Goal: Task Accomplishment & Management: Use online tool/utility

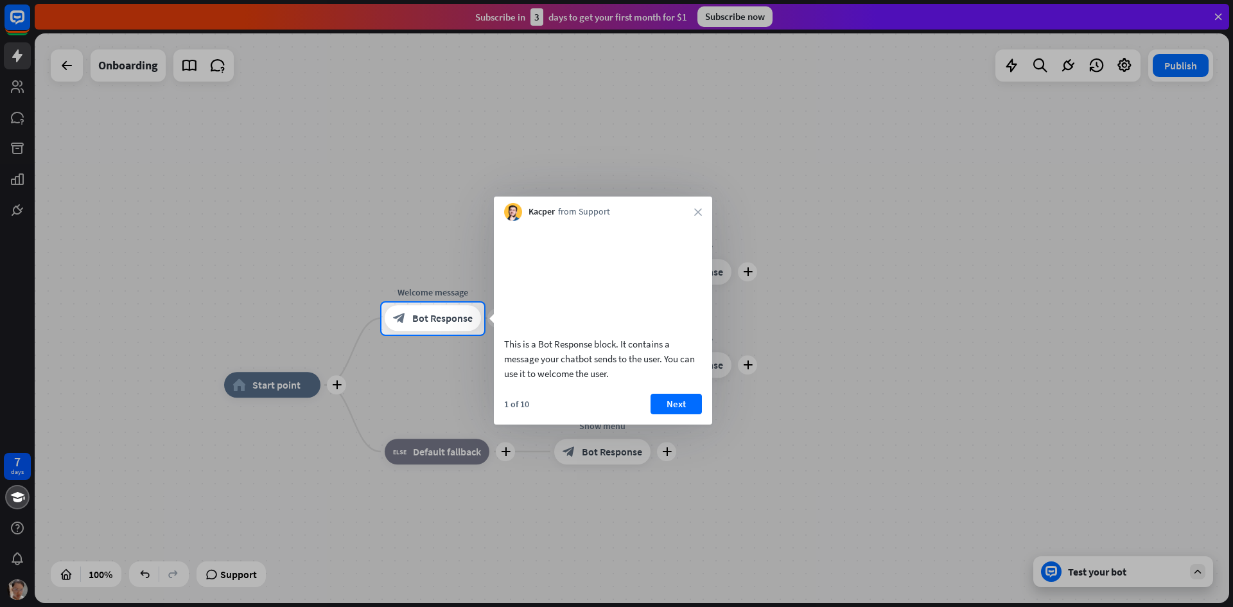
click at [414, 221] on div at bounding box center [616, 151] width 1233 height 302
click at [671, 414] on button "Next" at bounding box center [675, 404] width 51 height 21
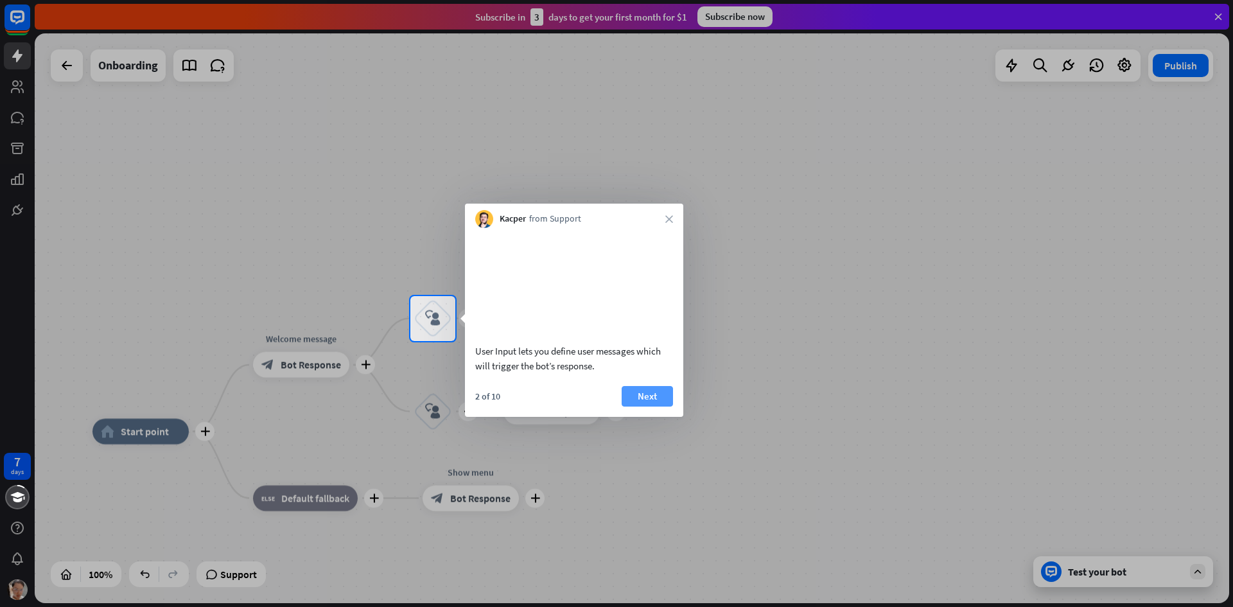
click at [661, 406] on button "Next" at bounding box center [647, 396] width 51 height 21
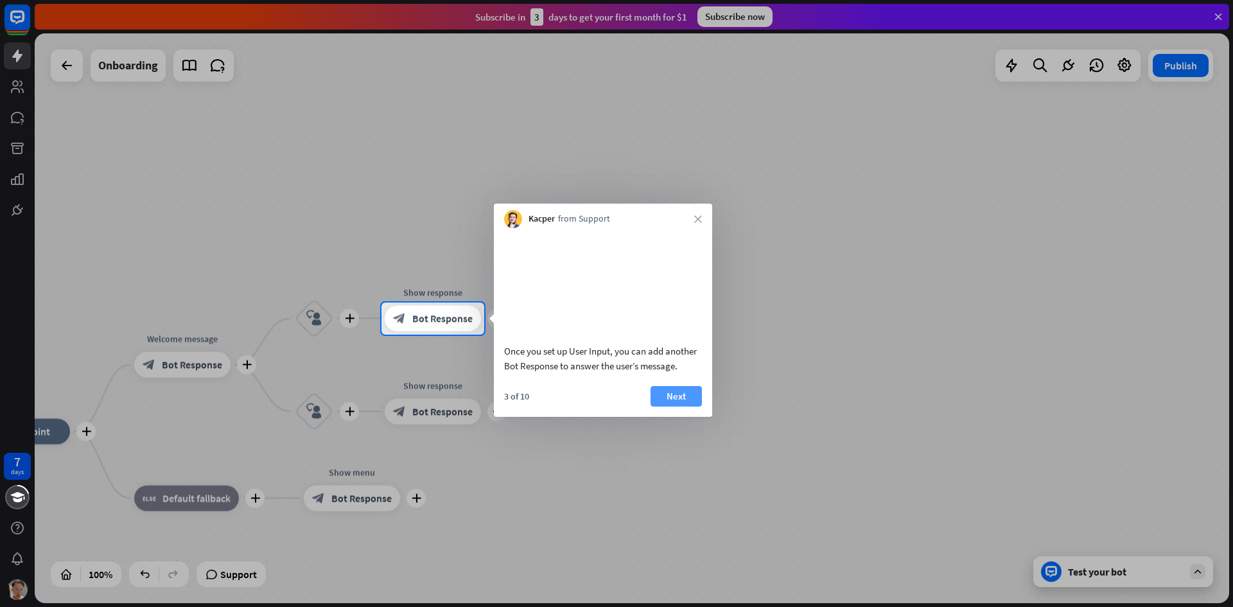
click at [683, 406] on button "Next" at bounding box center [675, 396] width 51 height 21
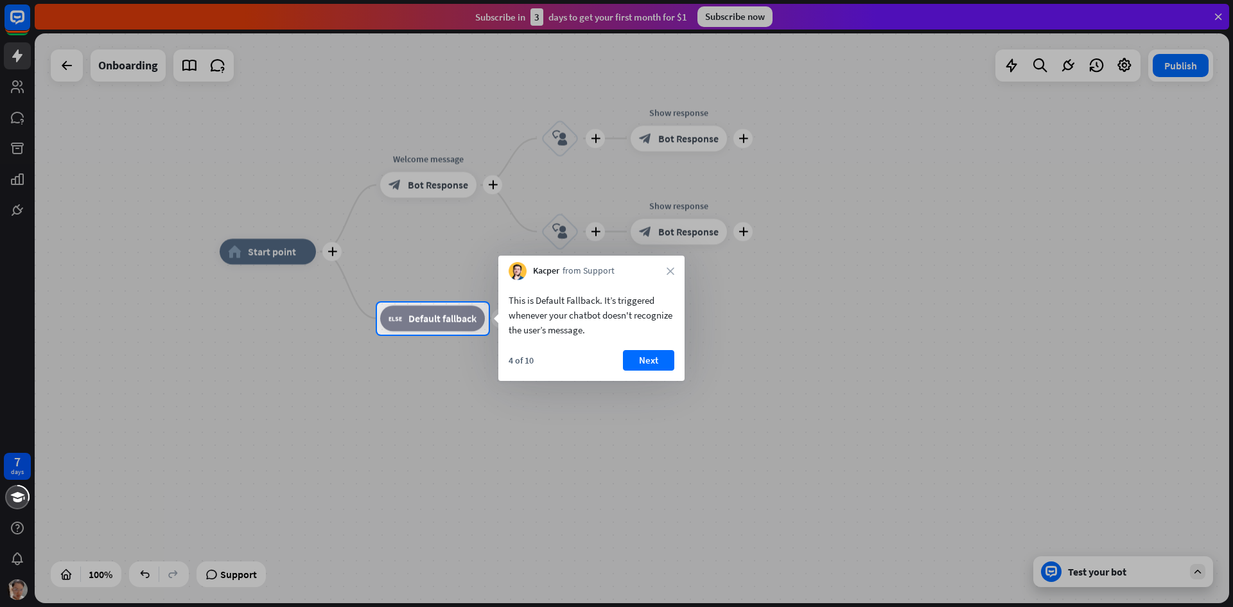
click at [642, 363] on button "Next" at bounding box center [648, 360] width 51 height 21
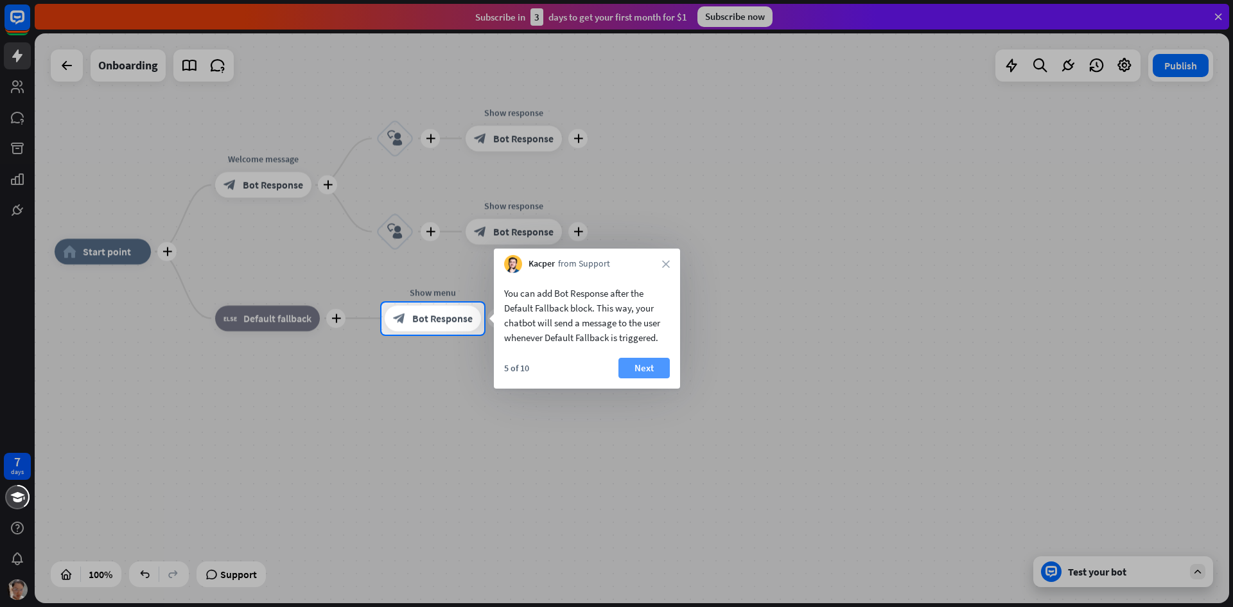
click at [656, 367] on button "Next" at bounding box center [643, 368] width 51 height 21
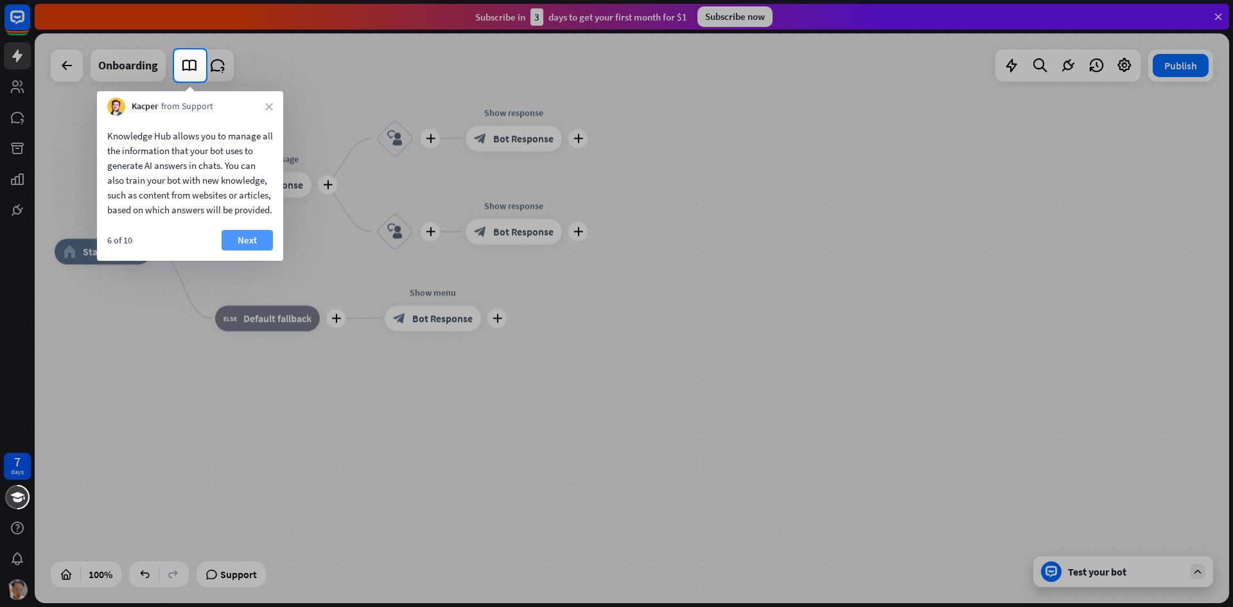
click at [252, 250] on button "Next" at bounding box center [247, 240] width 51 height 21
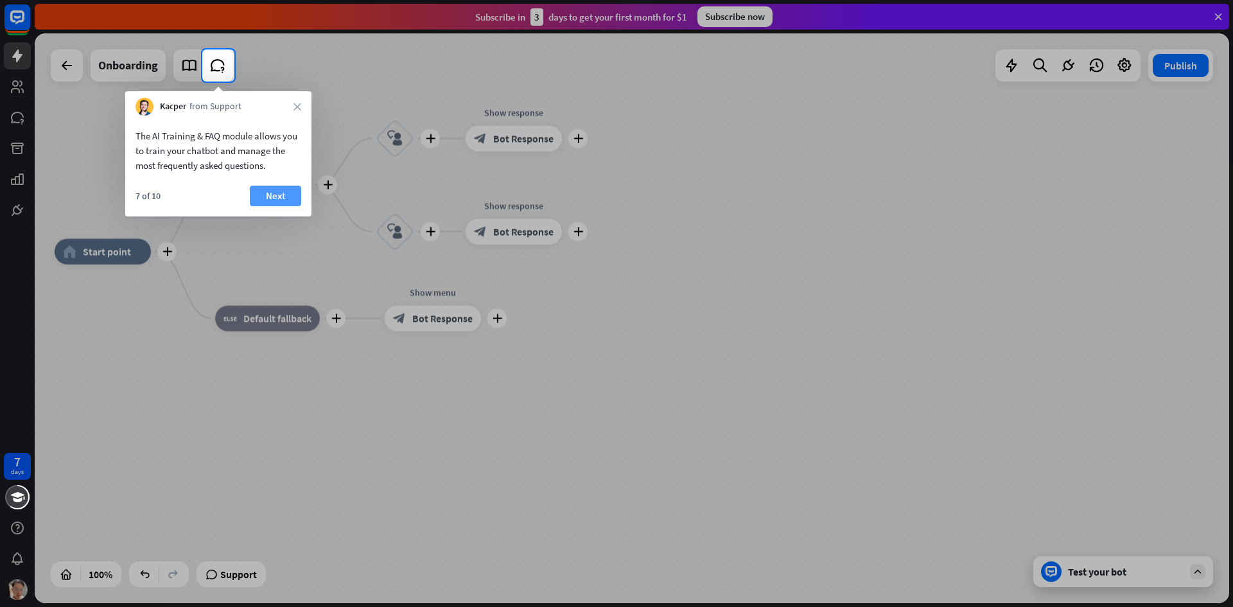
click at [284, 195] on button "Next" at bounding box center [275, 196] width 51 height 21
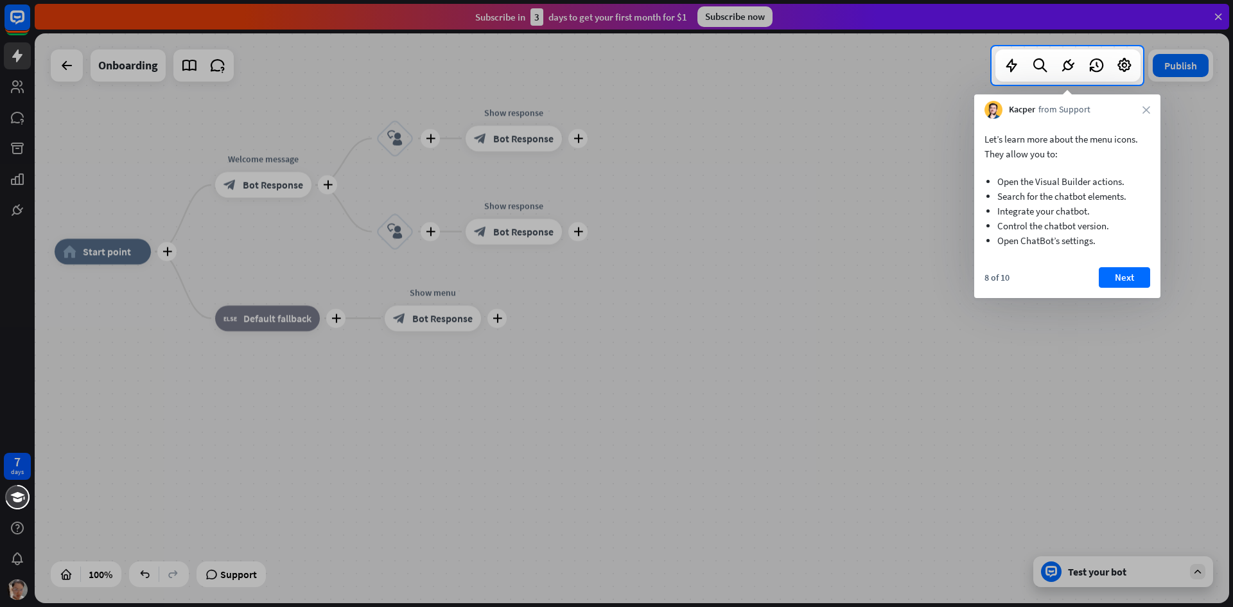
click at [1131, 276] on button "Next" at bounding box center [1124, 277] width 51 height 21
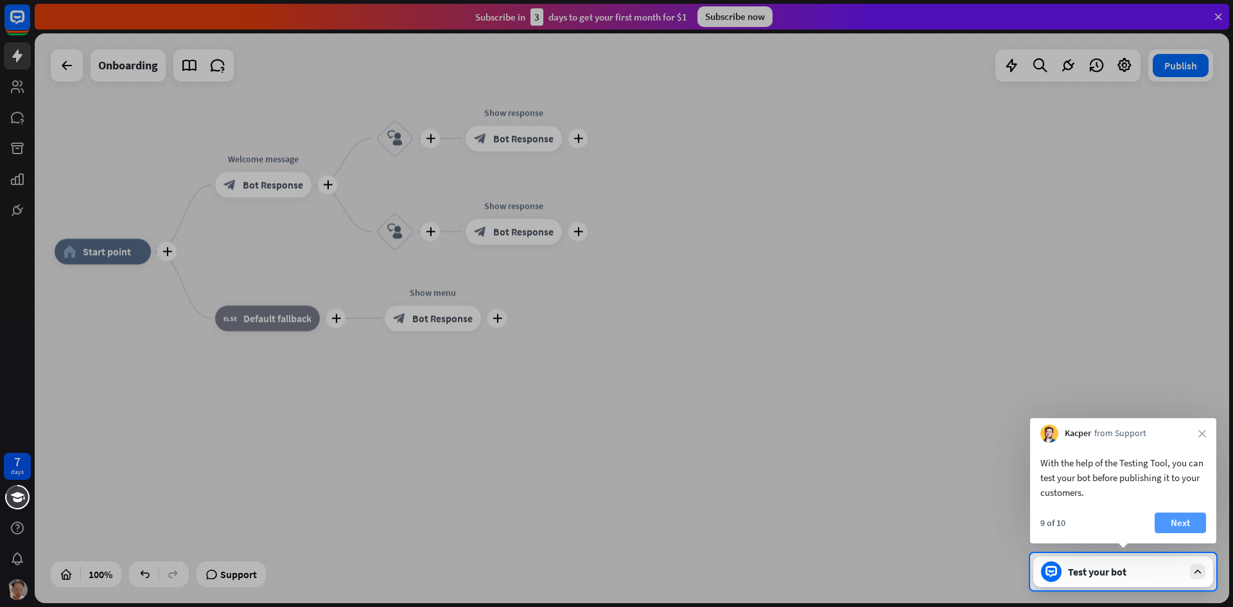
click at [1169, 519] on button "Next" at bounding box center [1180, 522] width 51 height 21
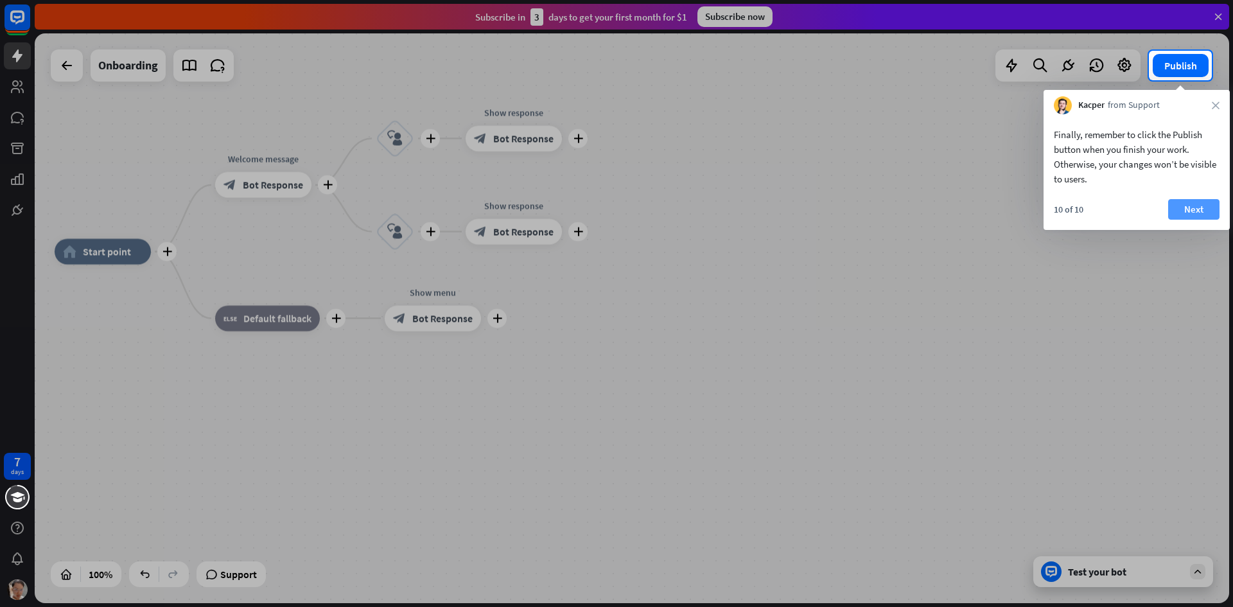
click at [1193, 203] on button "Next" at bounding box center [1193, 209] width 51 height 21
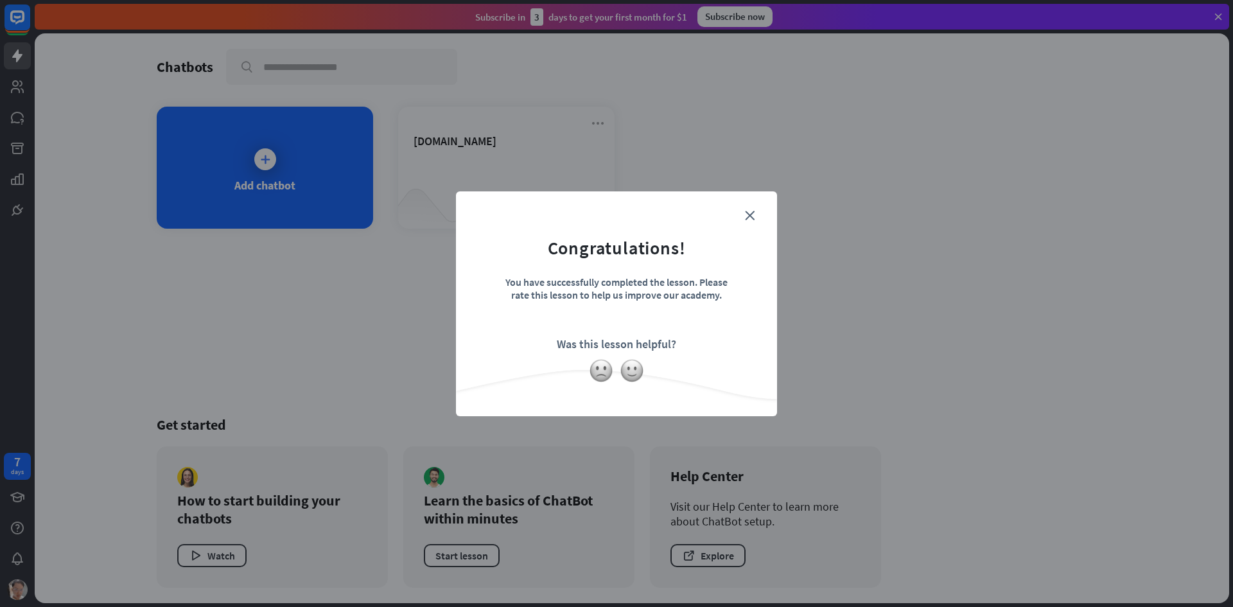
click at [751, 204] on div "close Congratulations! You have successfully completed the lesson. Please rate …" at bounding box center [616, 303] width 321 height 225
click at [755, 211] on form "Congratulations! You have successfully completed the lesson. Please rate this l…" at bounding box center [616, 283] width 289 height 153
click at [745, 219] on icon "close" at bounding box center [750, 216] width 10 height 10
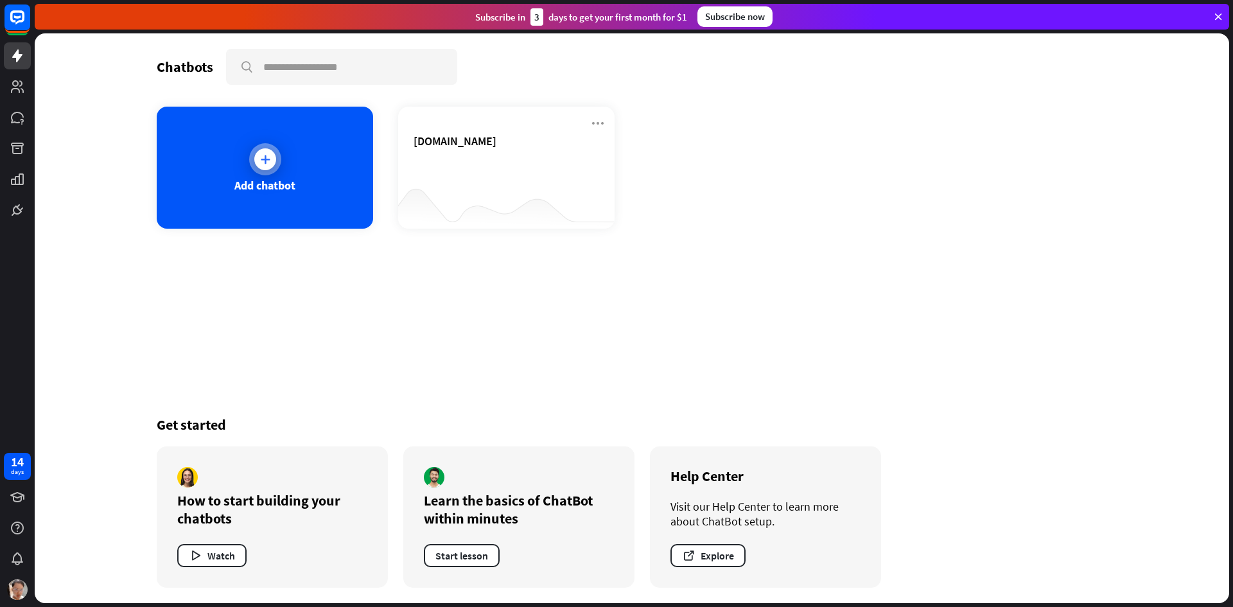
click at [266, 153] on icon at bounding box center [265, 159] width 13 height 13
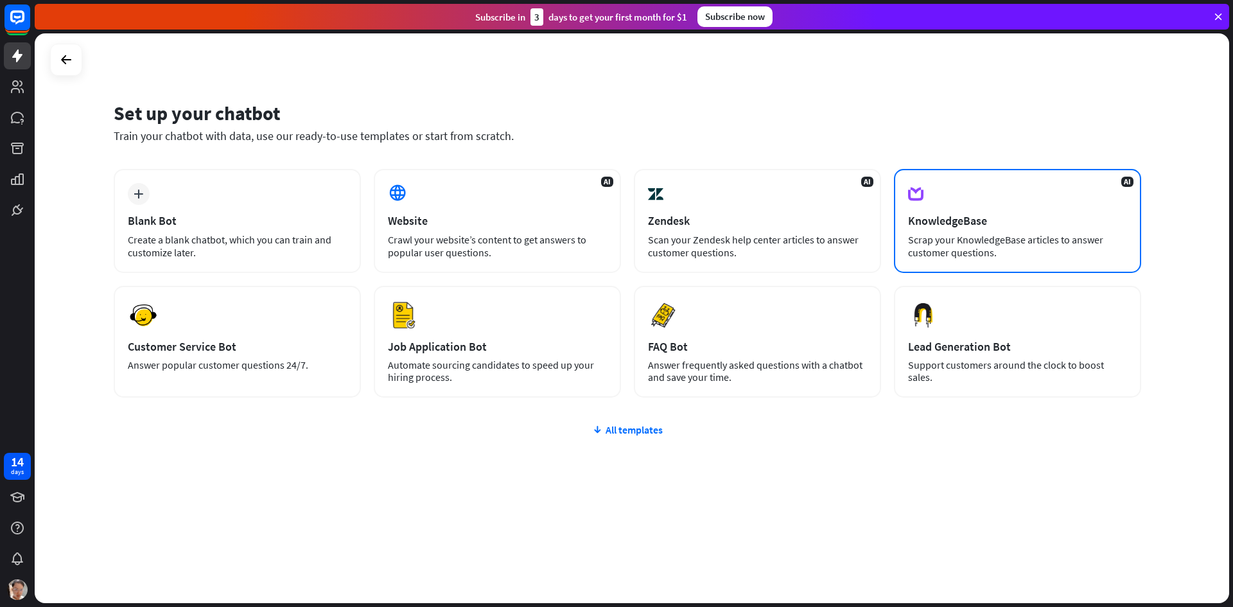
click at [986, 238] on div "Scrap your KnowledgeBase articles to answer customer questions." at bounding box center [1017, 246] width 219 height 26
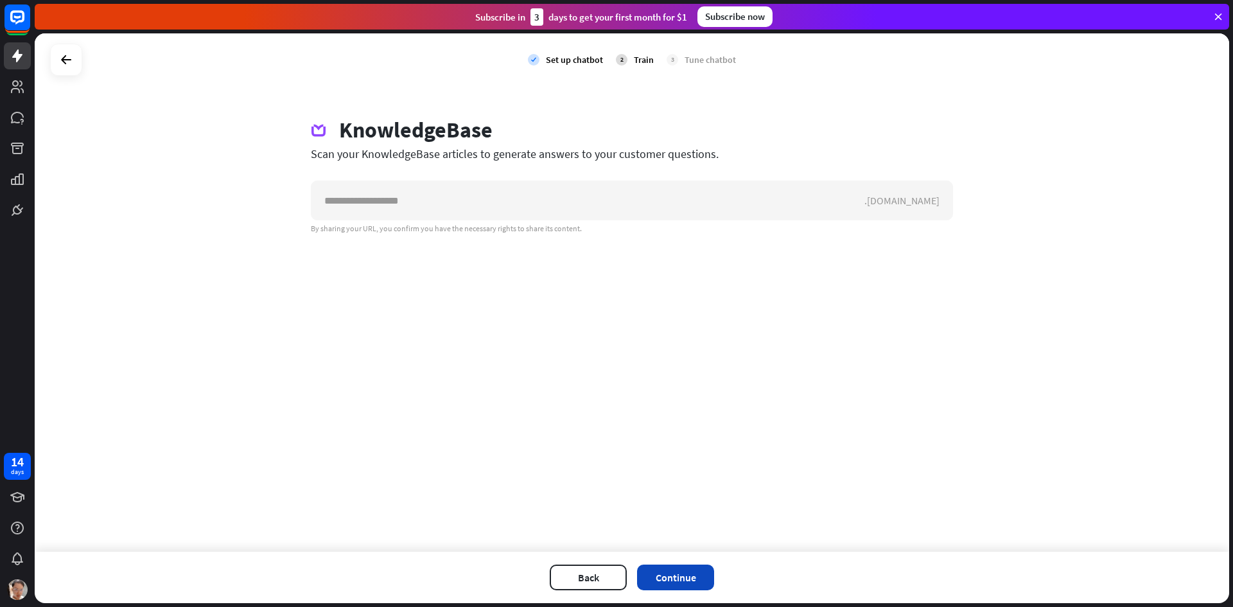
click at [686, 579] on button "Continue" at bounding box center [675, 577] width 77 height 26
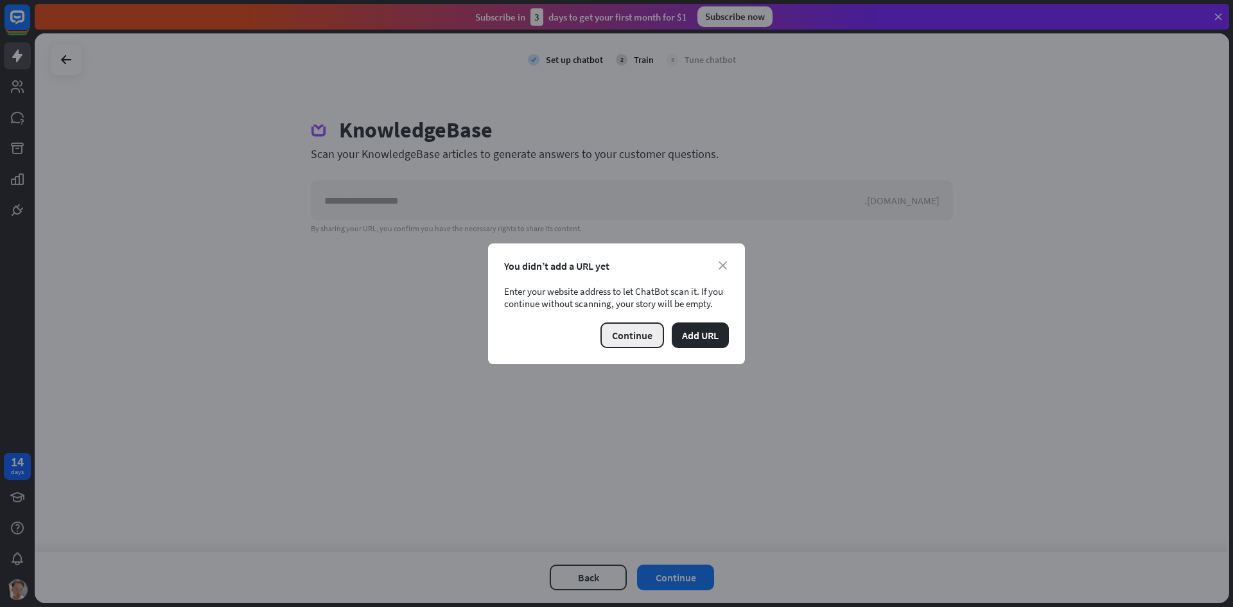
click at [634, 335] on button "Continue" at bounding box center [632, 335] width 64 height 26
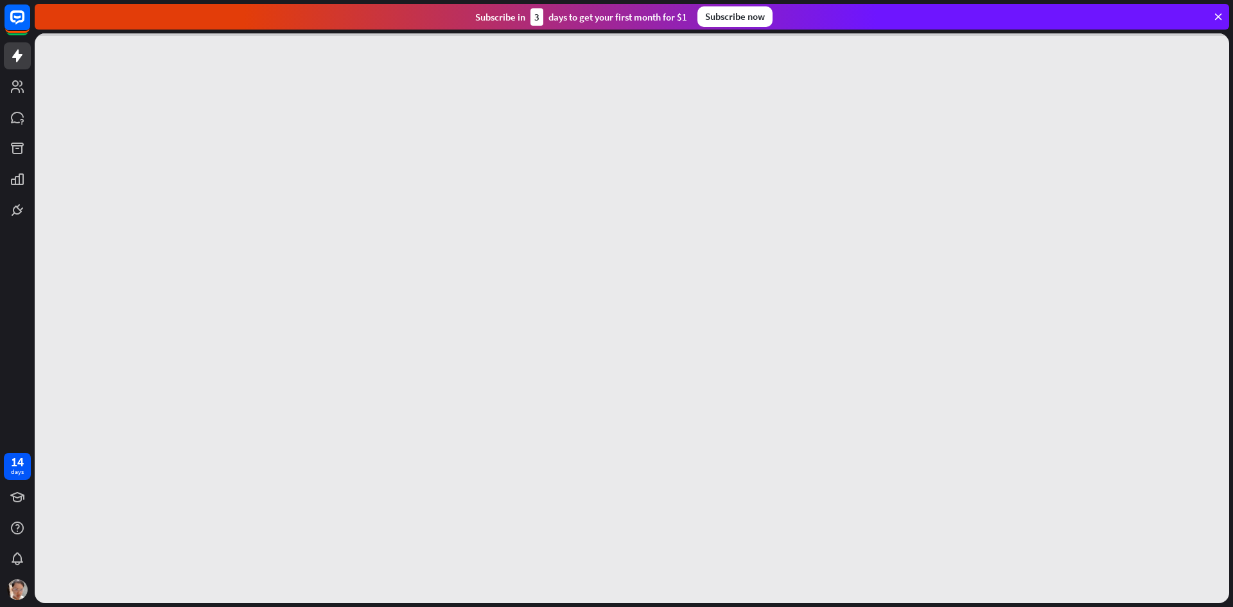
click at [379, 207] on div at bounding box center [632, 318] width 1194 height 570
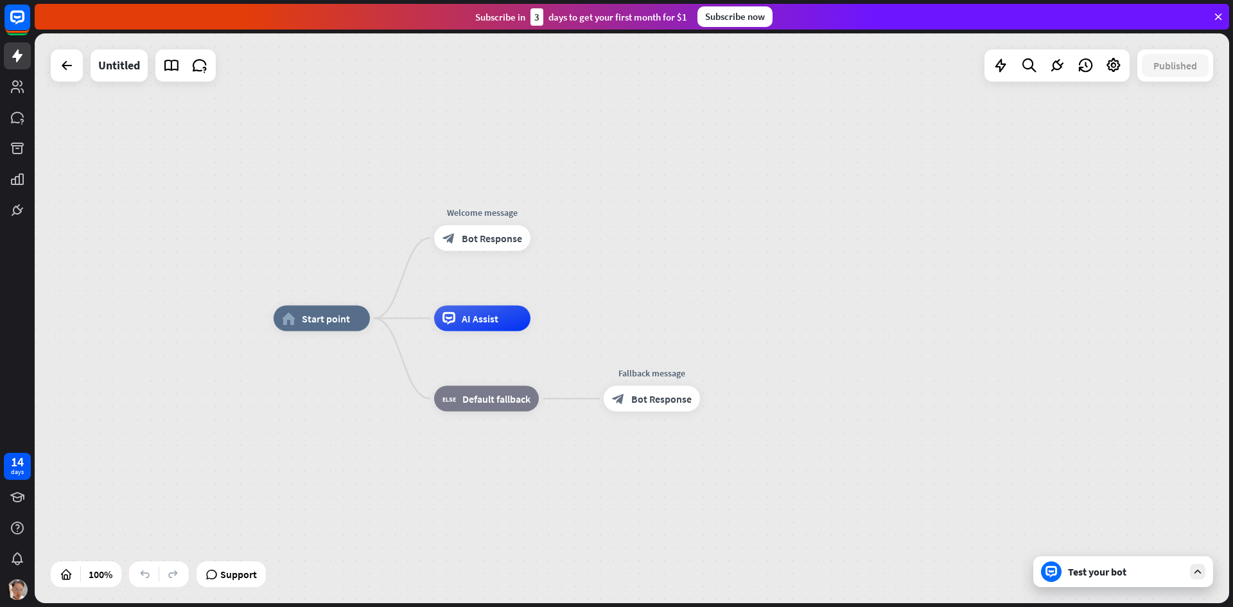
click at [1108, 569] on div "Test your bot" at bounding box center [1126, 571] width 116 height 13
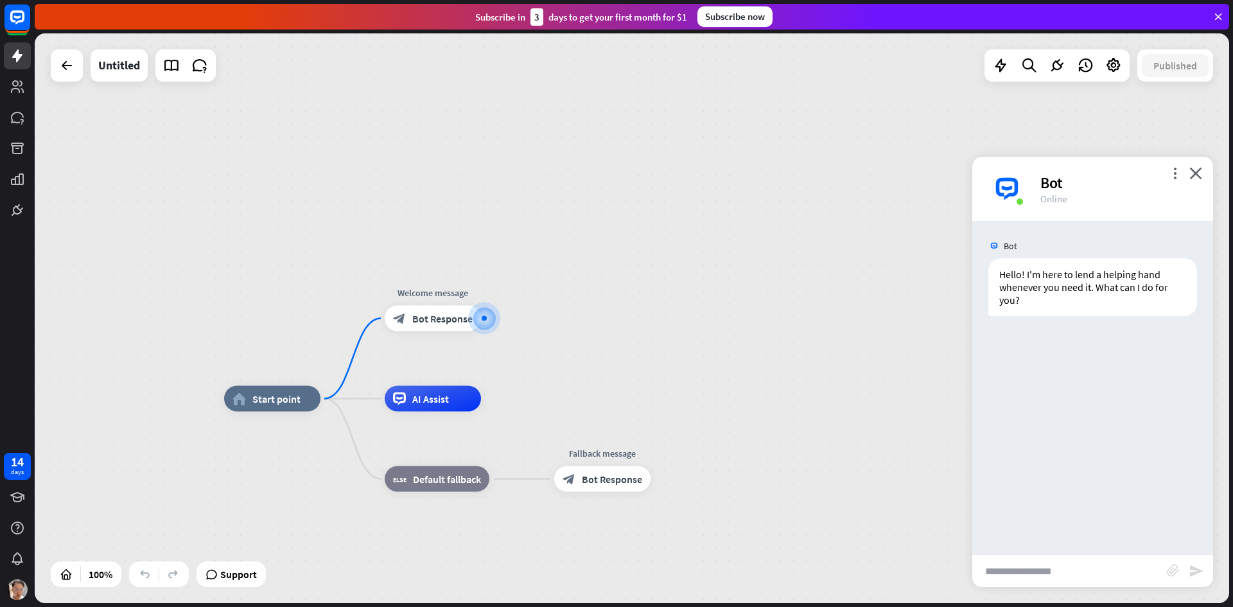
click at [1042, 570] on input "text" at bounding box center [1069, 571] width 195 height 32
type input "*"
type input "*******"
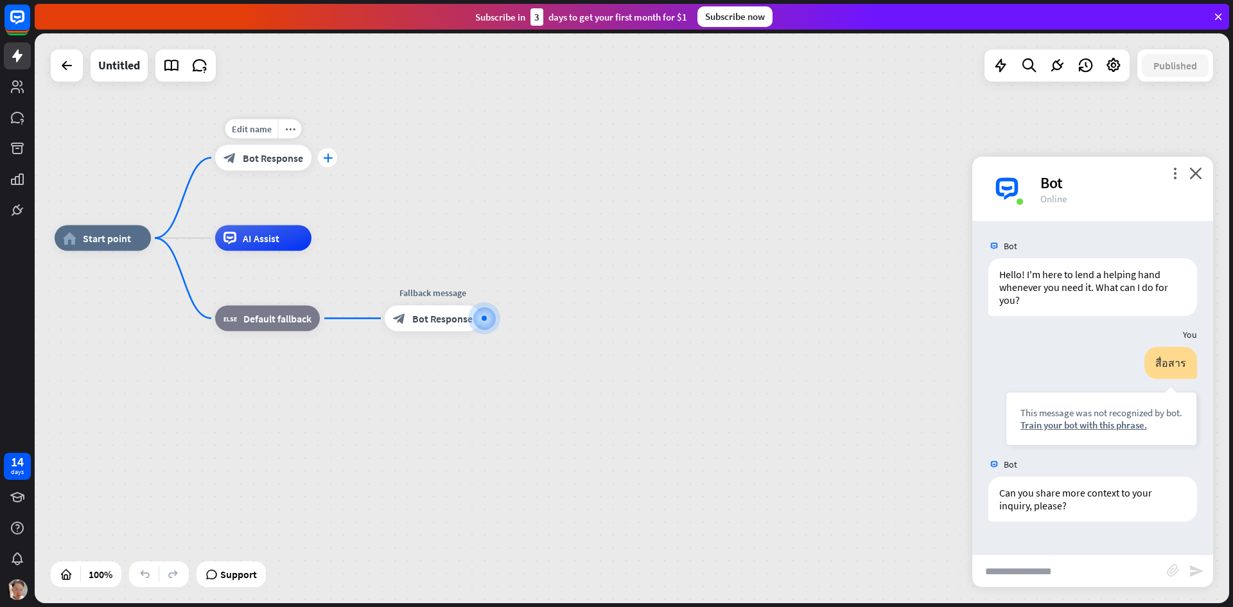
click at [330, 159] on icon "plus" at bounding box center [328, 157] width 10 height 9
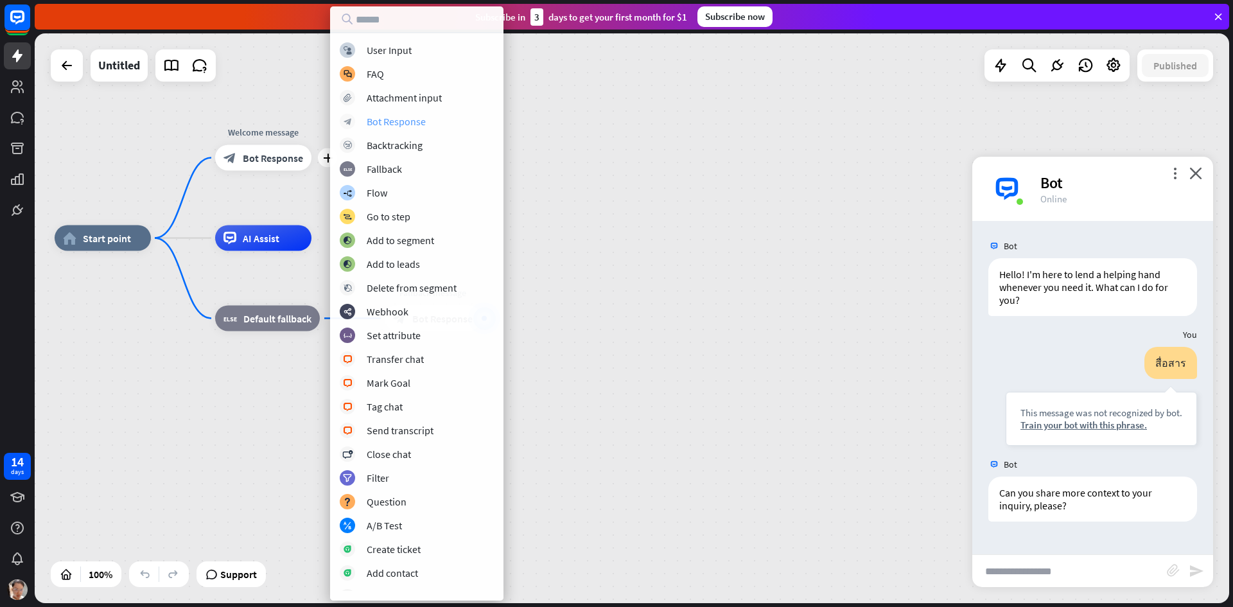
click at [418, 122] on div "Bot Response" at bounding box center [396, 121] width 59 height 13
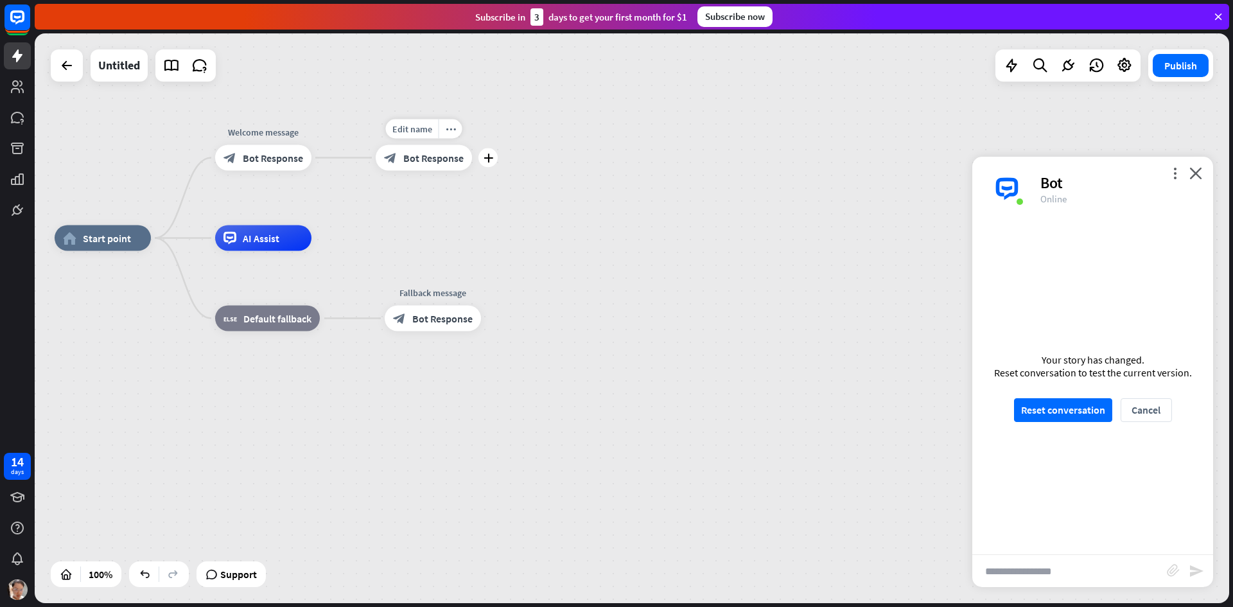
click at [419, 158] on span "Bot Response" at bounding box center [433, 158] width 60 height 13
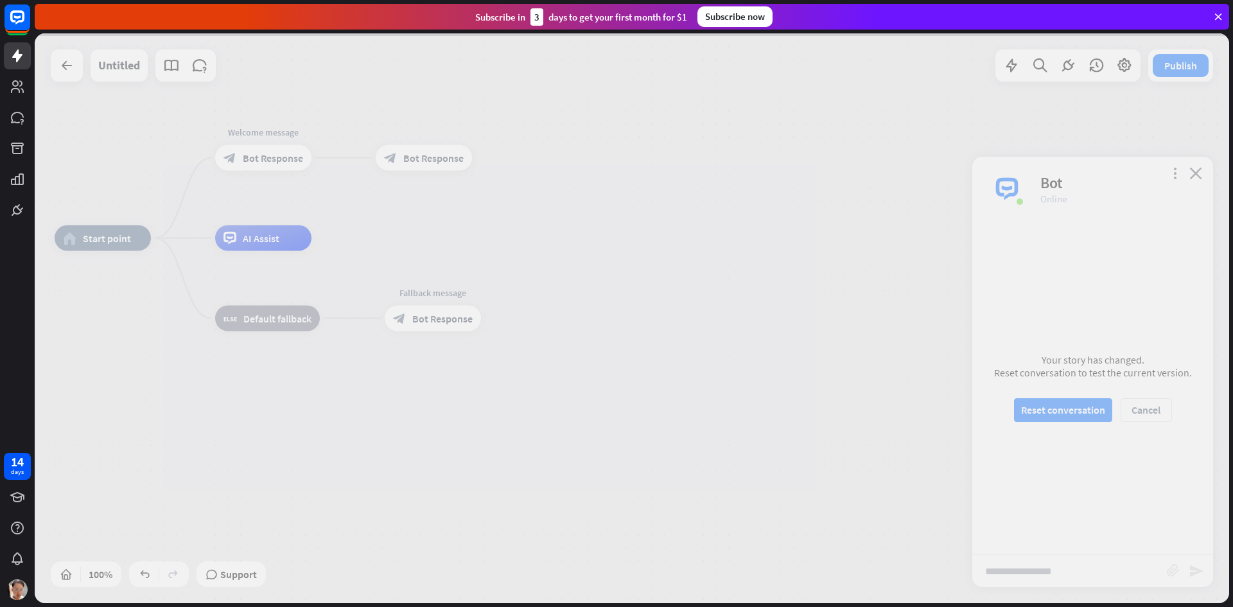
click at [419, 158] on div at bounding box center [632, 318] width 1194 height 570
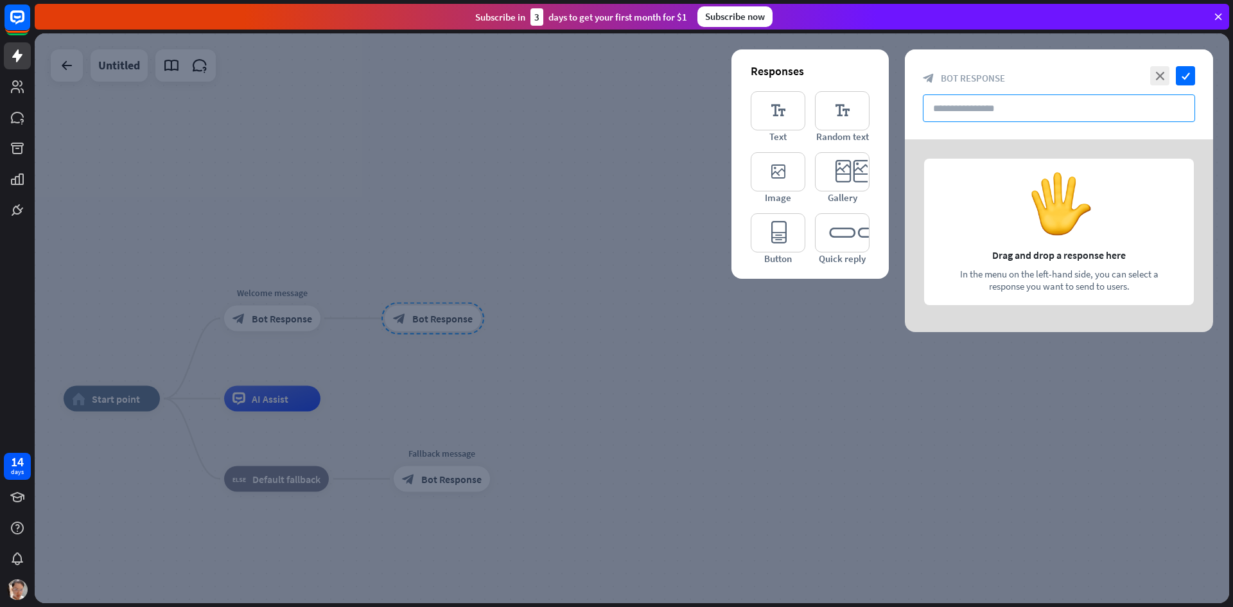
click at [975, 109] on input "text" at bounding box center [1059, 108] width 272 height 28
click at [781, 103] on icon "editor_text" at bounding box center [778, 110] width 55 height 39
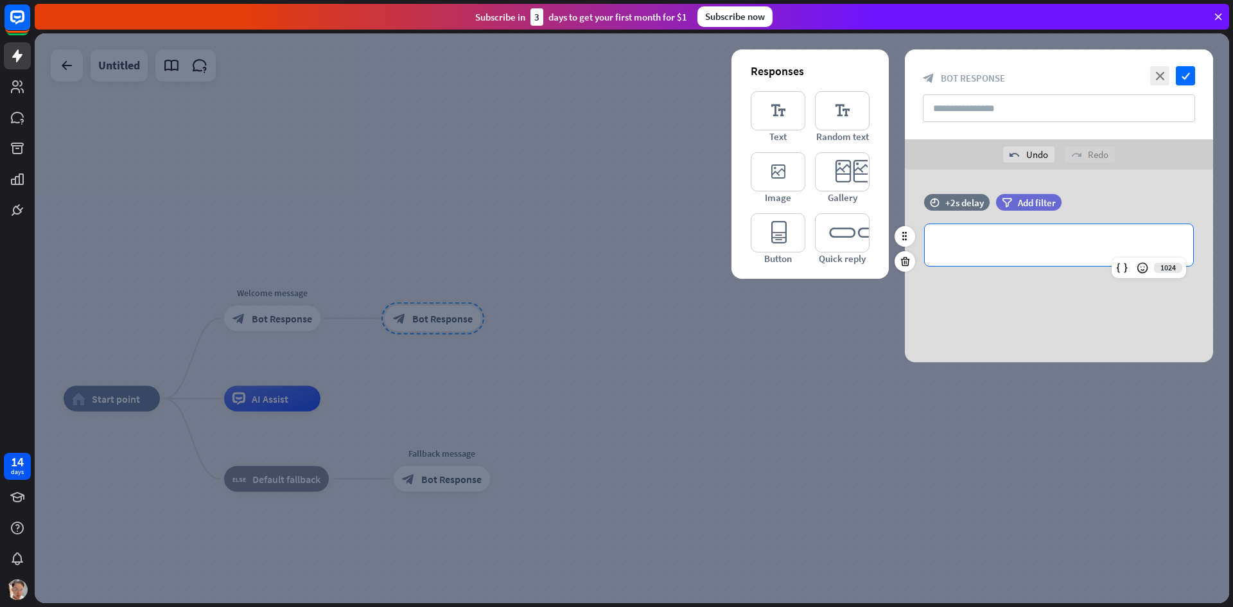
click at [997, 243] on p "**********" at bounding box center [1058, 245] width 243 height 16
click at [1011, 329] on div "time +2s delay filter Add filter 1017 *******" at bounding box center [1059, 266] width 308 height 193
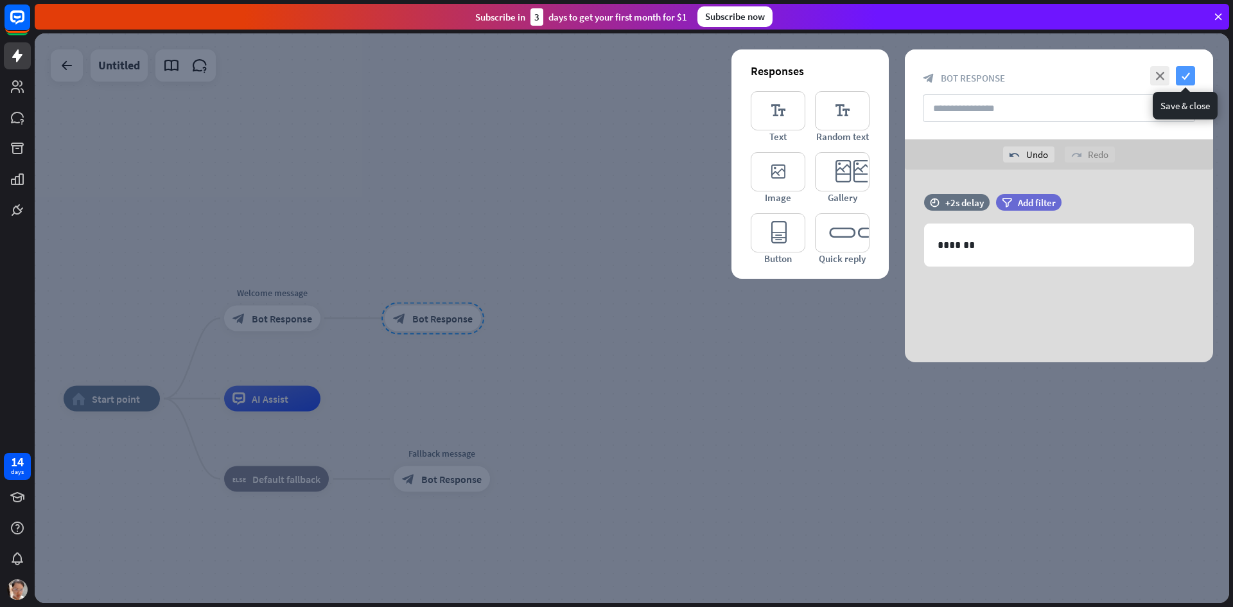
click at [1189, 72] on icon "check" at bounding box center [1185, 75] width 19 height 19
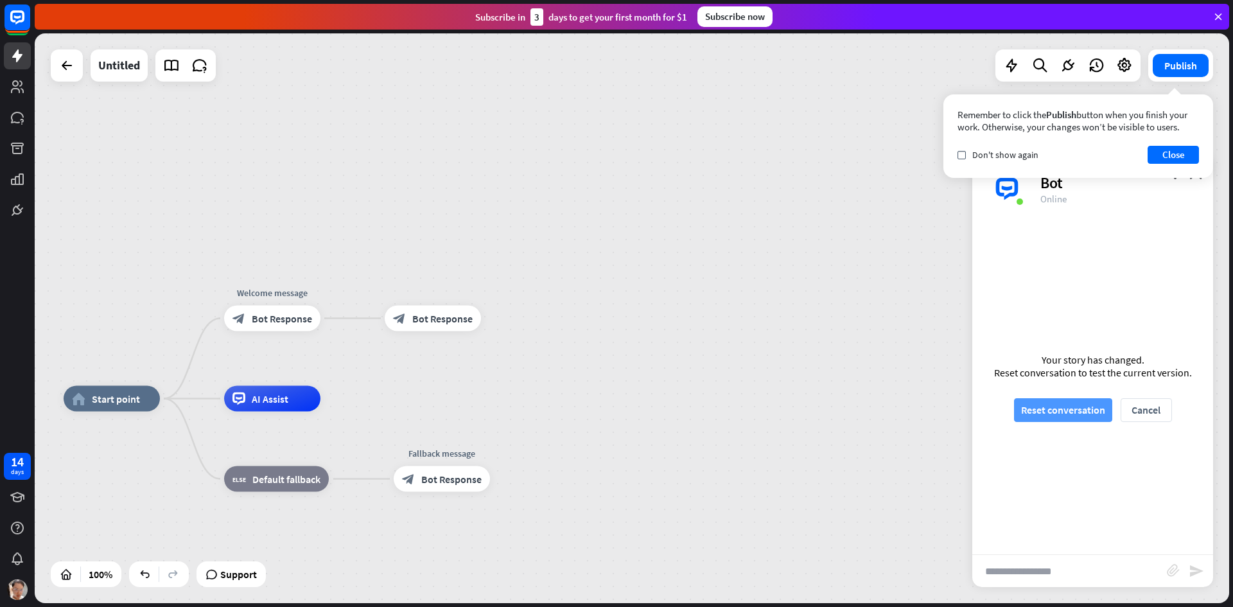
click at [1078, 410] on button "Reset conversation" at bounding box center [1063, 410] width 98 height 24
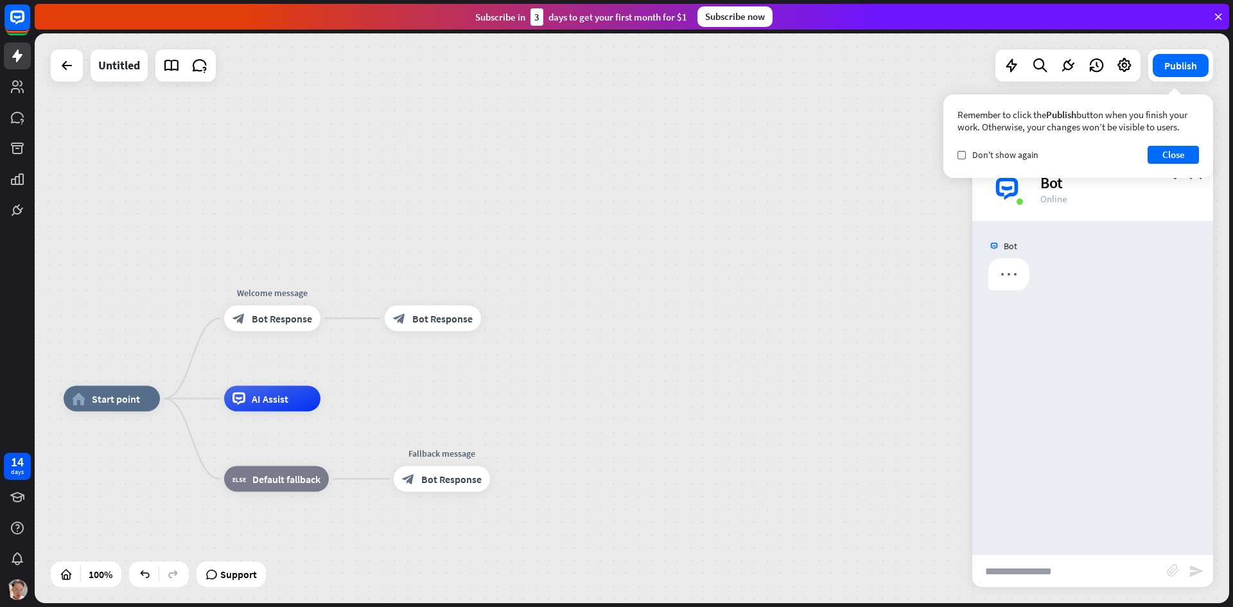
drag, startPoint x: 1067, startPoint y: 459, endPoint x: 1052, endPoint y: 529, distance: 71.5
click at [1046, 505] on div "Bot" at bounding box center [1092, 387] width 241 height 333
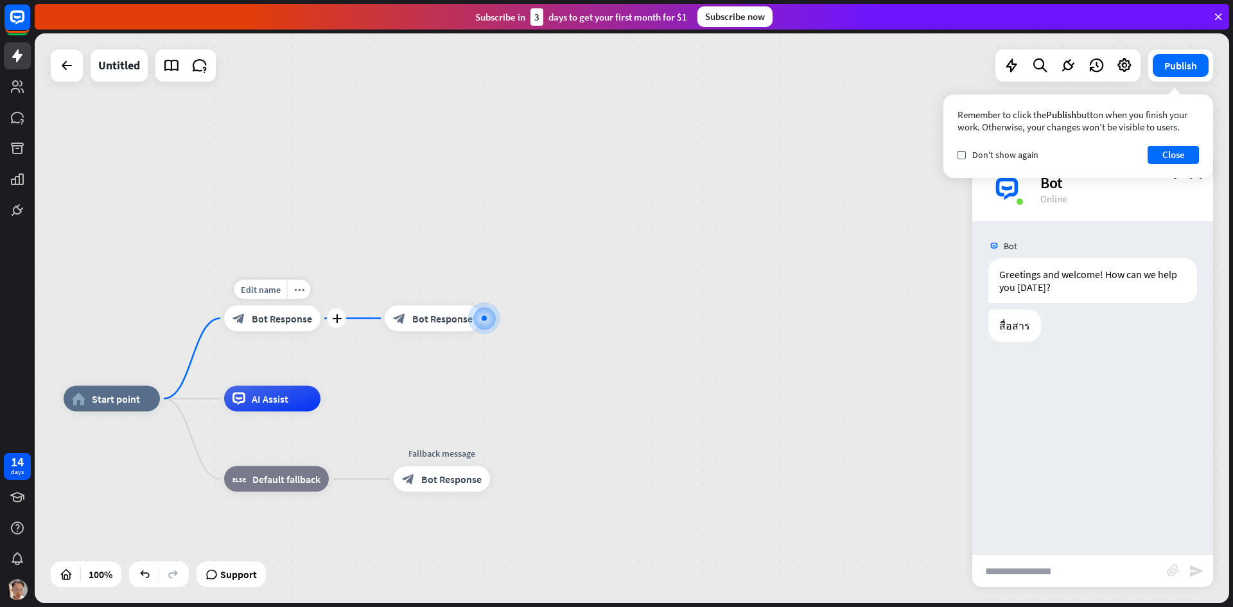
click at [254, 314] on span "Bot Response" at bounding box center [282, 318] width 60 height 13
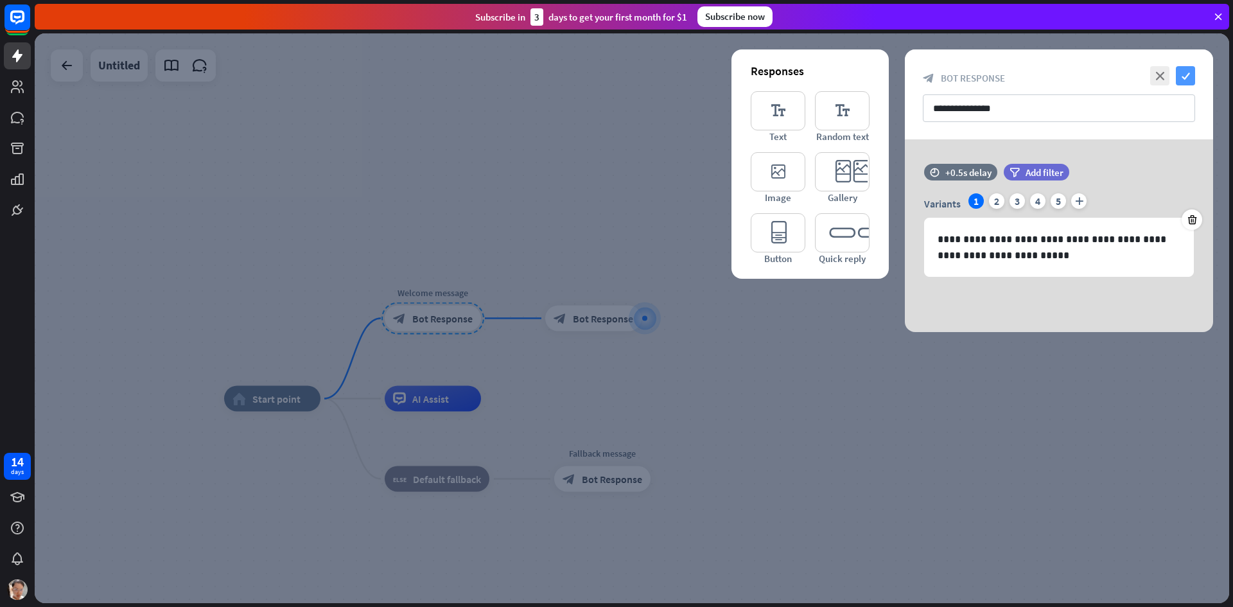
click at [1190, 78] on icon "check" at bounding box center [1185, 75] width 19 height 19
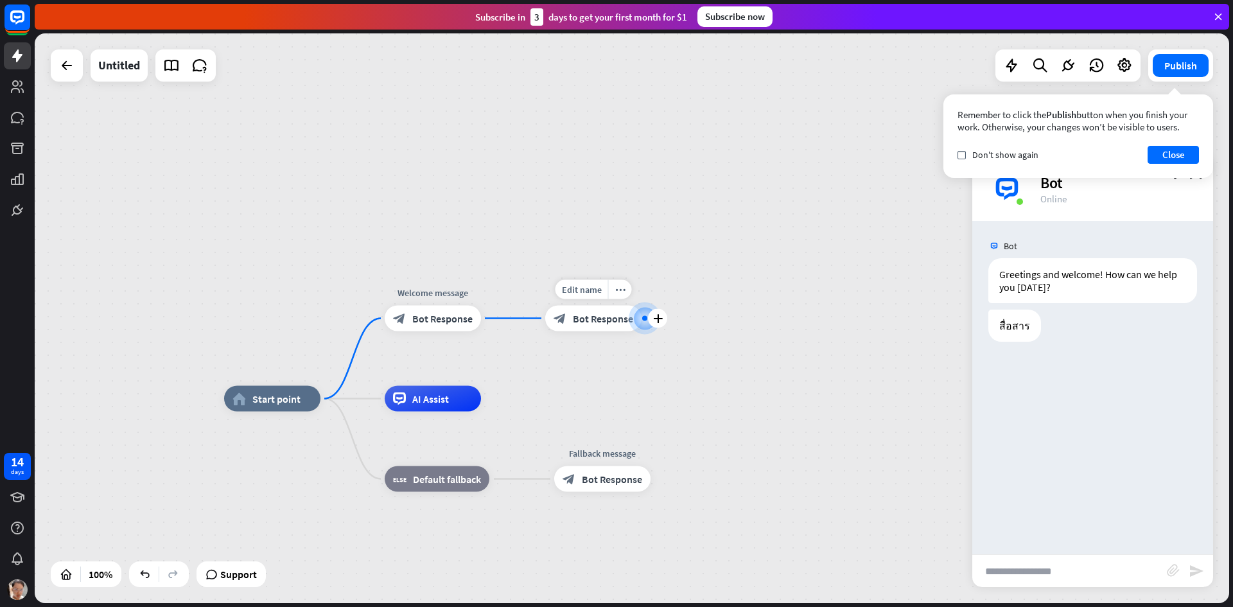
drag, startPoint x: 581, startPoint y: 326, endPoint x: 628, endPoint y: 342, distance: 49.5
click at [597, 331] on div "Edit name more_horiz plus block_bot_response Bot Response" at bounding box center [593, 319] width 96 height 26
click at [583, 317] on span "Bot Response" at bounding box center [603, 318] width 60 height 13
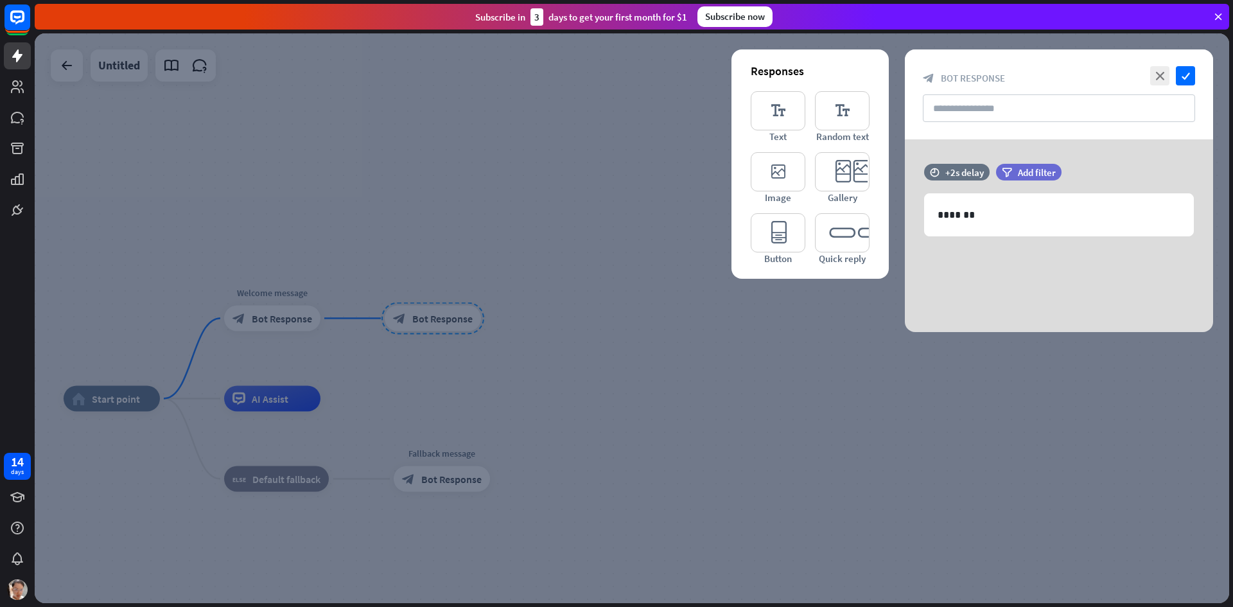
click at [502, 412] on div at bounding box center [632, 318] width 1194 height 570
